Goal: Task Accomplishment & Management: Use online tool/utility

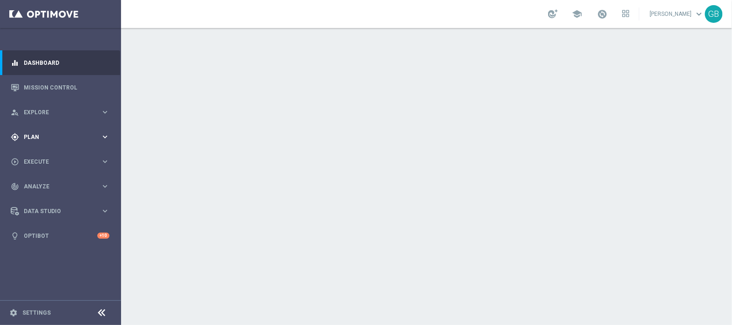
click at [45, 136] on span "Plan" at bounding box center [62, 137] width 77 height 6
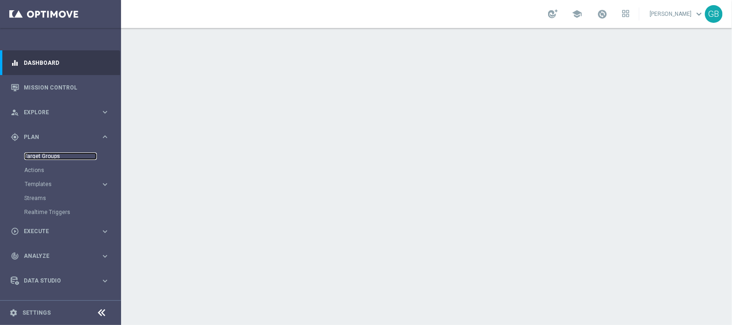
click at [49, 155] on link "Target Groups" at bounding box center [60, 155] width 73 height 7
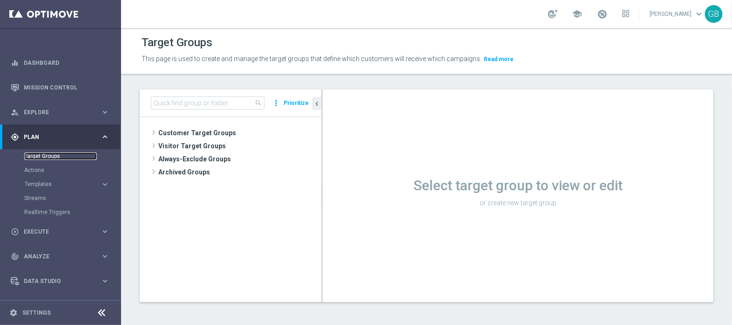
click at [41, 156] on link "Target Groups" at bounding box center [60, 155] width 73 height 7
click at [298, 132] on span "Customer Target Groups" at bounding box center [228, 132] width 141 height 13
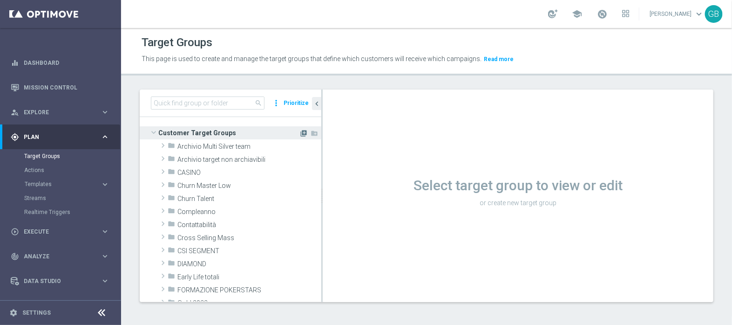
click at [300, 130] on icon "library_add" at bounding box center [303, 133] width 7 height 7
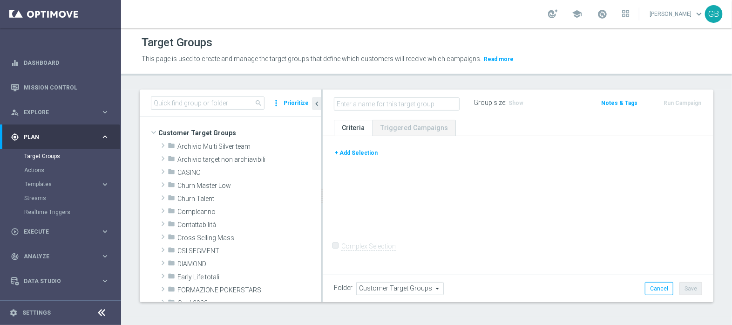
click at [365, 150] on button "+ Add Selection" at bounding box center [356, 153] width 45 height 10
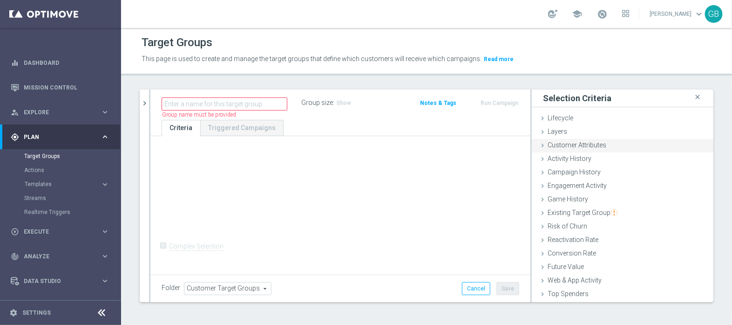
click at [578, 145] on span "Customer Attributes" at bounding box center [577, 144] width 59 height 7
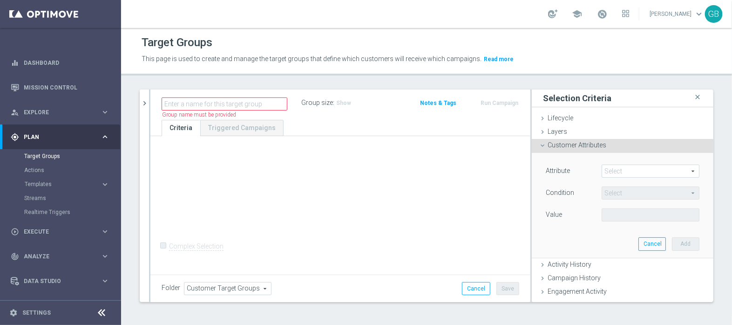
click at [619, 173] on span at bounding box center [650, 171] width 97 height 12
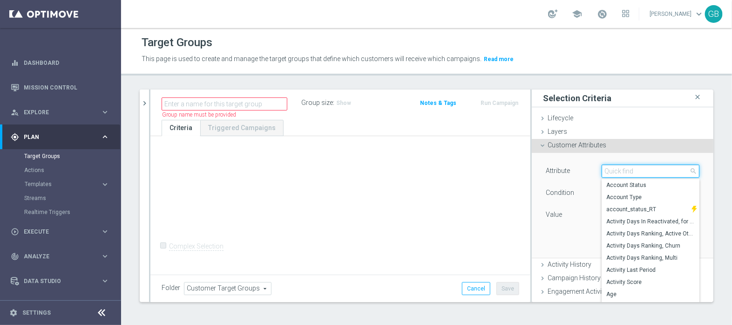
click at [619, 173] on input "search" at bounding box center [651, 170] width 98 height 13
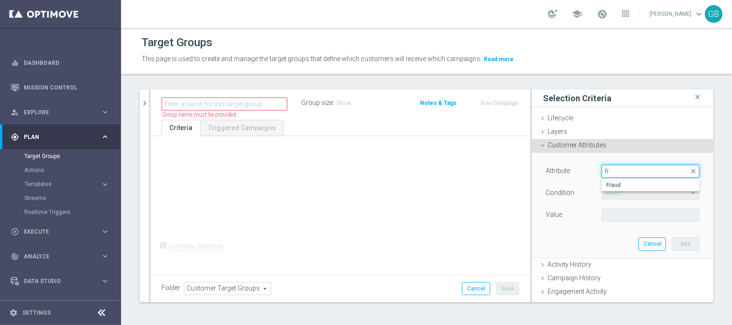
type input "f"
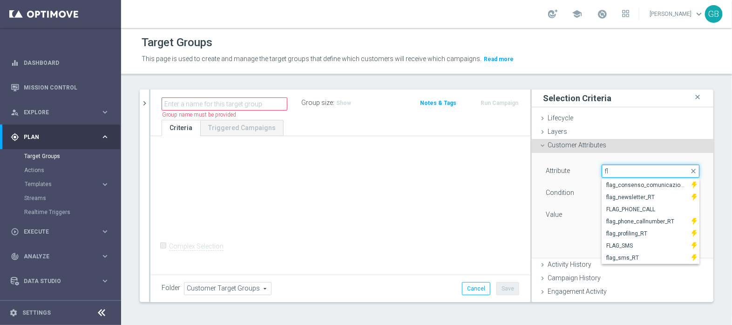
type input "f"
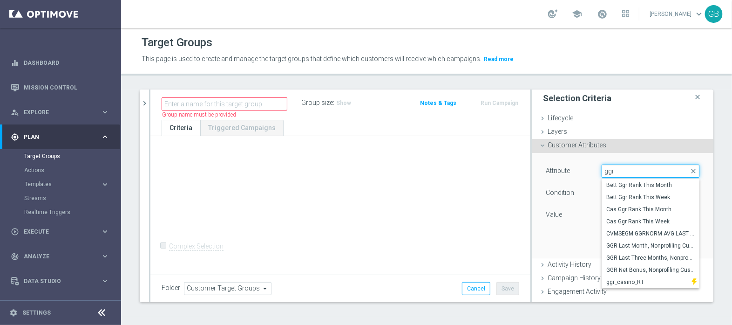
type input "ggr"
click at [634, 185] on span "Bett Ggr Rank This Month" at bounding box center [651, 184] width 89 height 7
type input "Bett Ggr Rank This Month"
type input "="
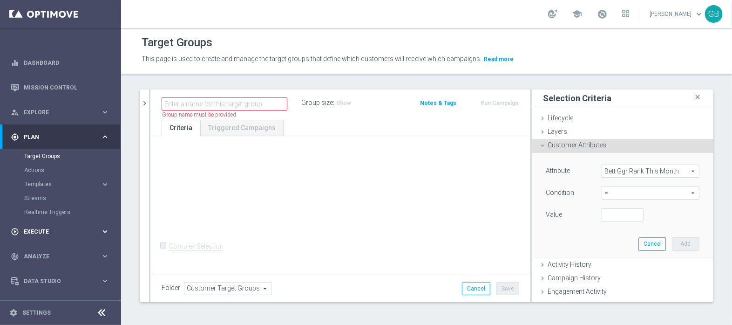
scroll to position [20, 0]
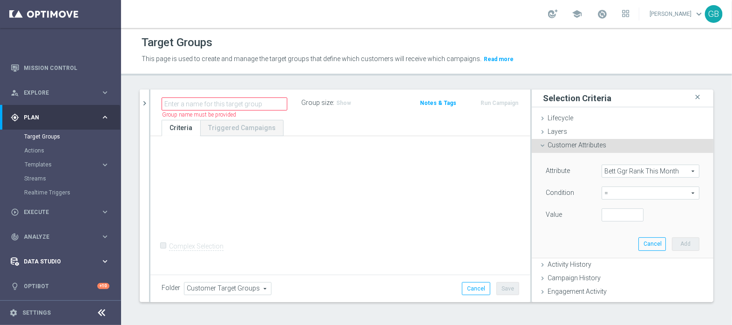
click at [52, 259] on span "Data Studio" at bounding box center [62, 262] width 77 height 6
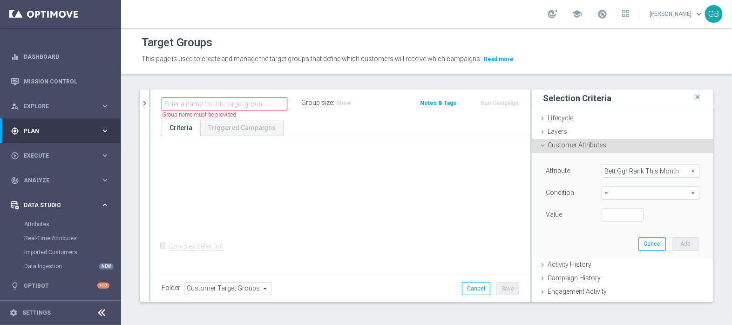
scroll to position [6, 0]
click at [43, 221] on link "Attributes" at bounding box center [60, 224] width 73 height 7
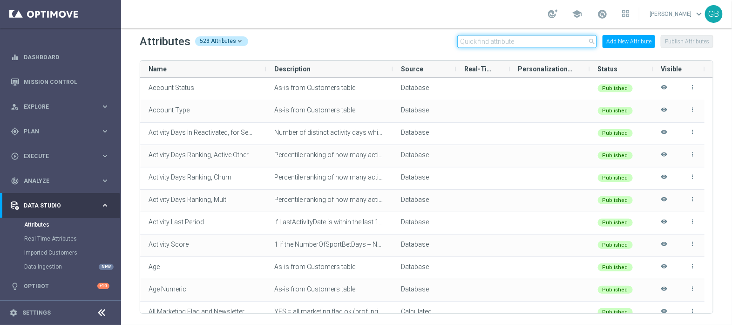
click at [505, 42] on input "text" at bounding box center [528, 41] width 140 height 13
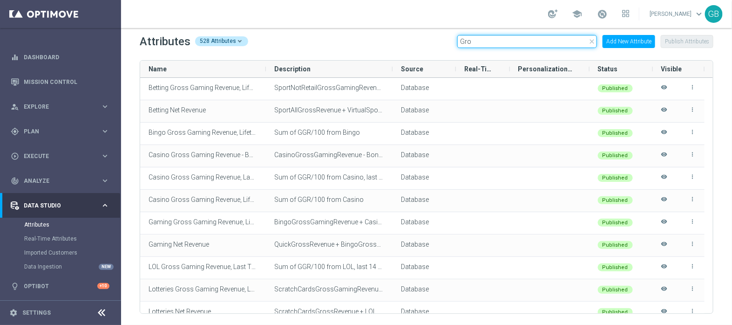
type input "Gro"
